Goal: Transaction & Acquisition: Obtain resource

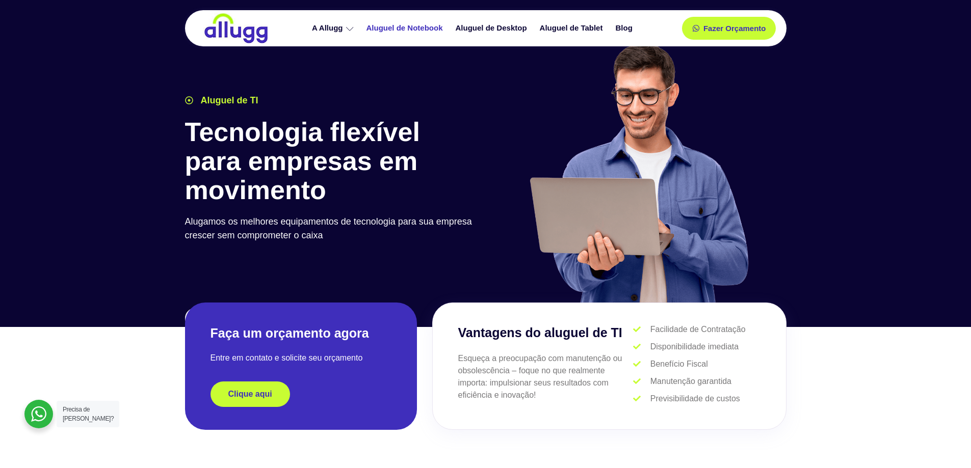
click at [423, 28] on link "Aluguel de Notebook" at bounding box center [405, 28] width 89 height 18
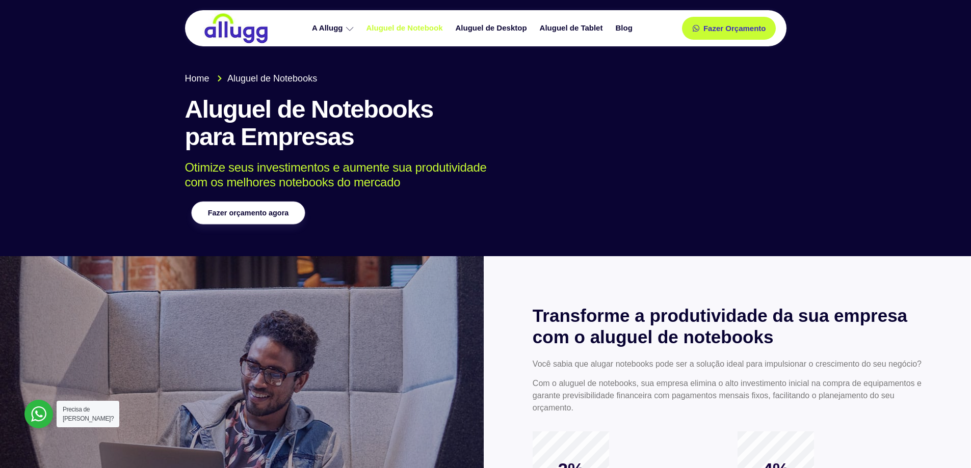
click at [276, 221] on link "Fazer orçamento agora" at bounding box center [248, 213] width 114 height 23
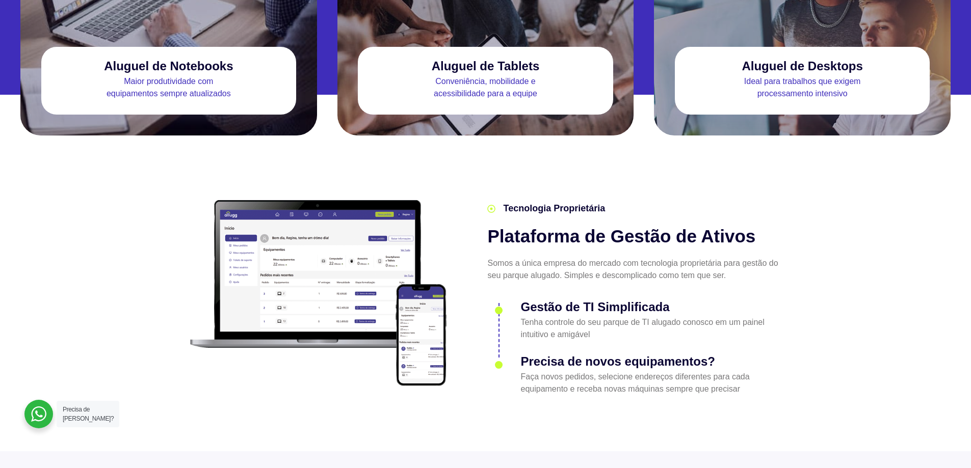
scroll to position [1121, 0]
